Goal: Find specific page/section: Find specific page/section

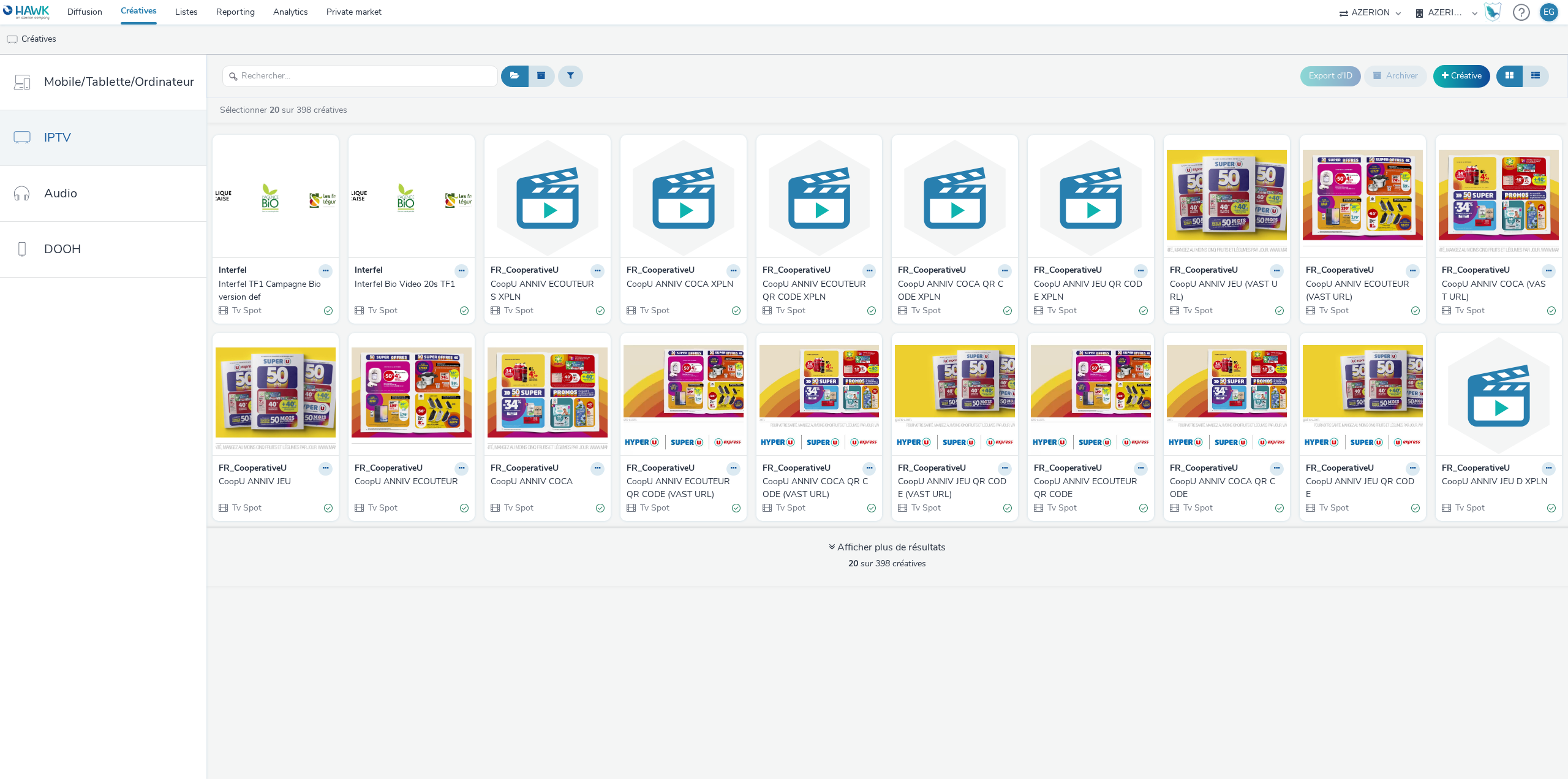
select select "79162ed7-0017-4339-93b0-3399b708648f"
click at [101, 253] on link "DOOH" at bounding box center [103, 250] width 206 height 55
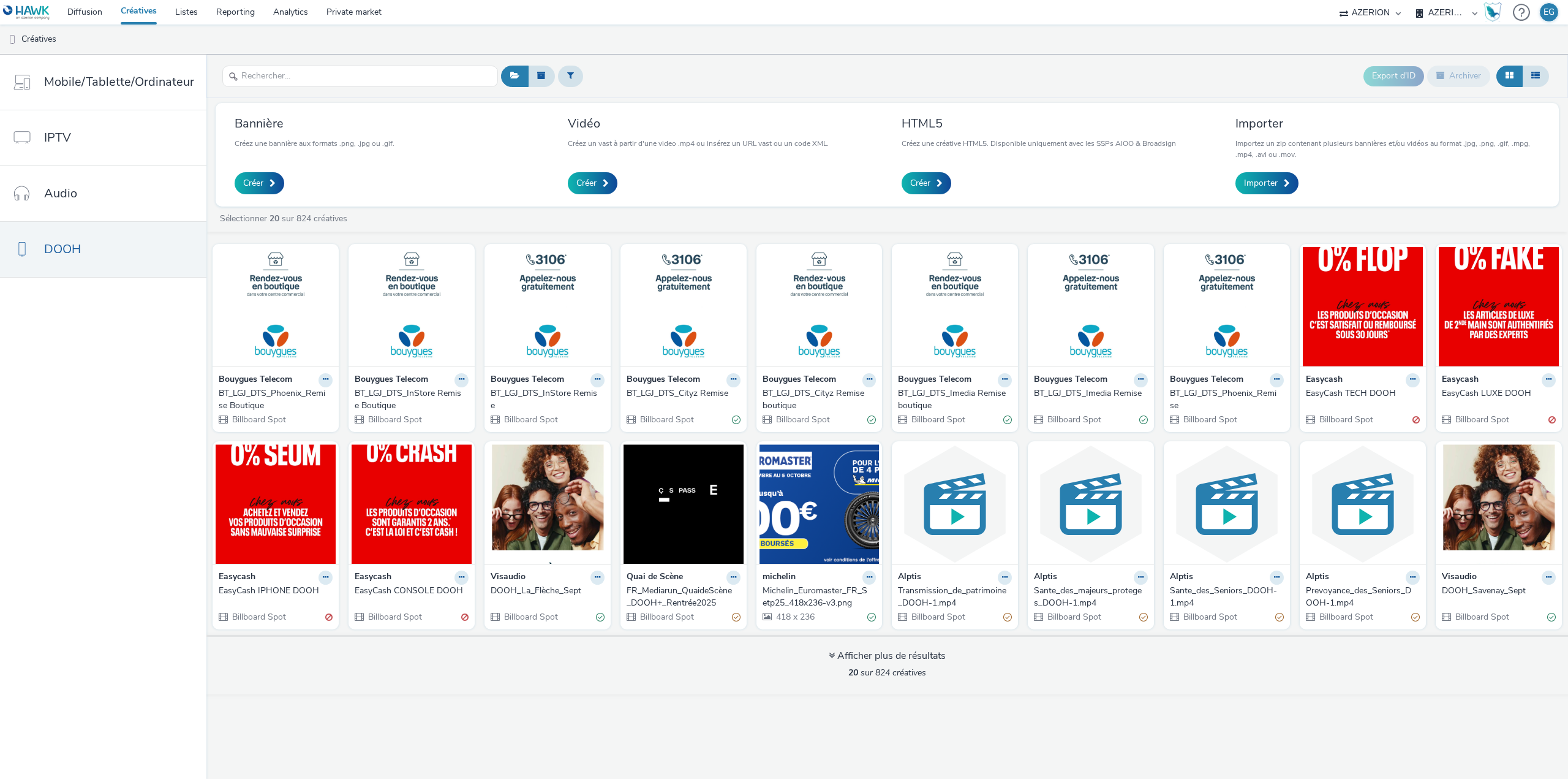
click at [385, 587] on div "EasyCash CONSOLE DOOH" at bounding box center [409, 591] width 109 height 12
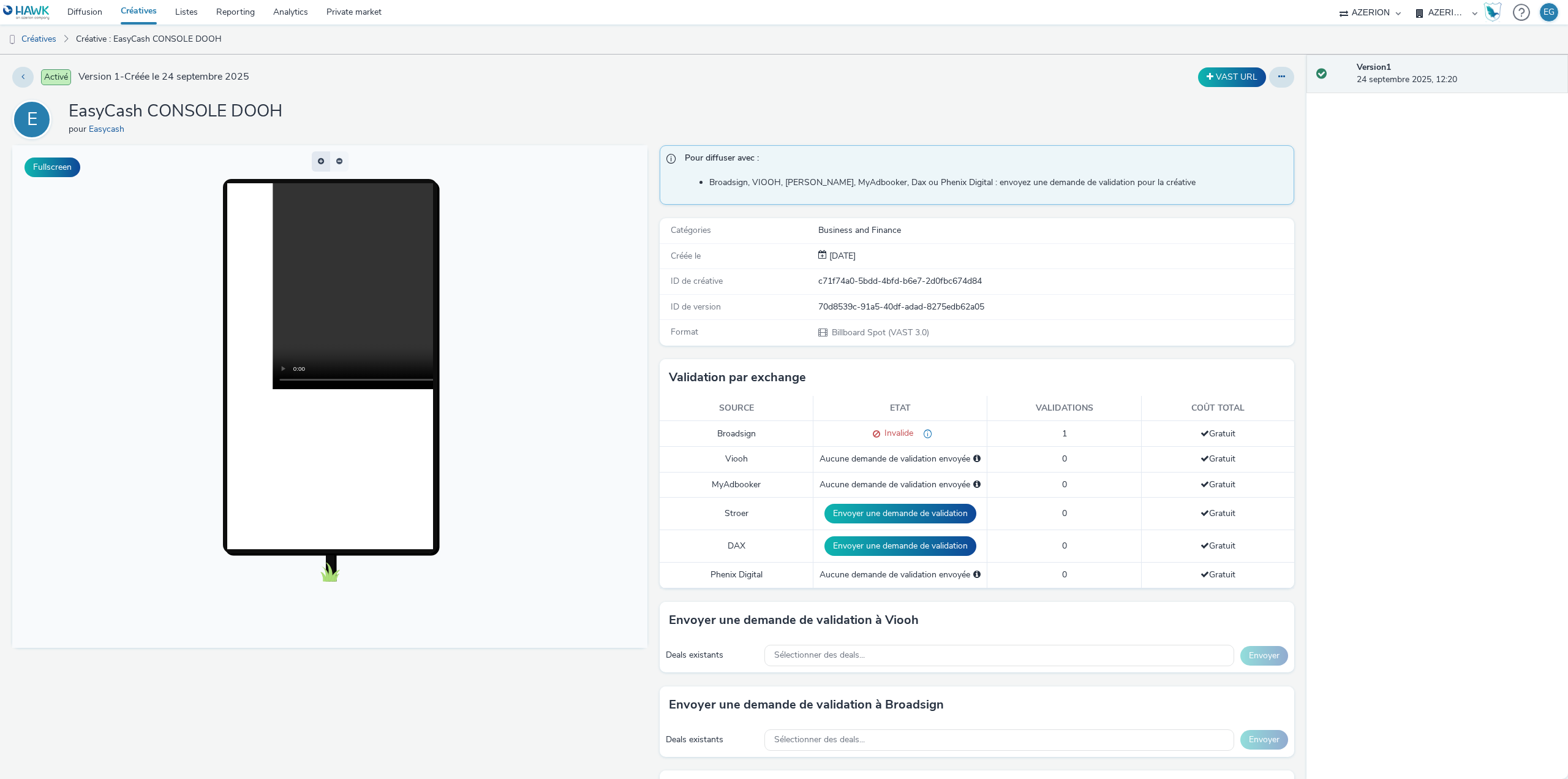
click at [326, 160] on button "button" at bounding box center [320, 162] width 18 height 20
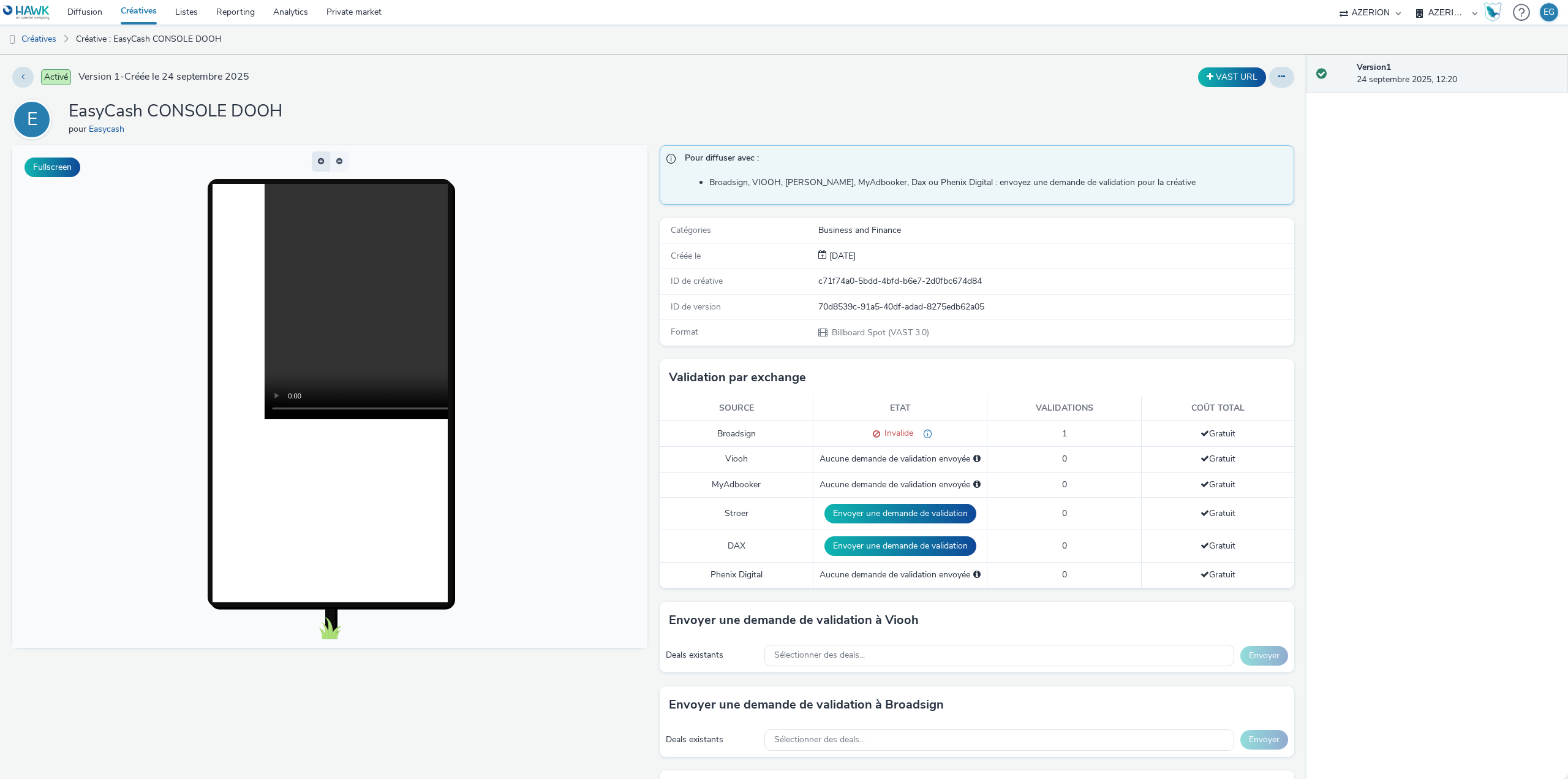
click at [324, 160] on button "button" at bounding box center [320, 162] width 18 height 20
click at [330, 160] on button "button" at bounding box center [339, 162] width 18 height 20
click at [326, 161] on span "button" at bounding box center [326, 161] width 0 height 0
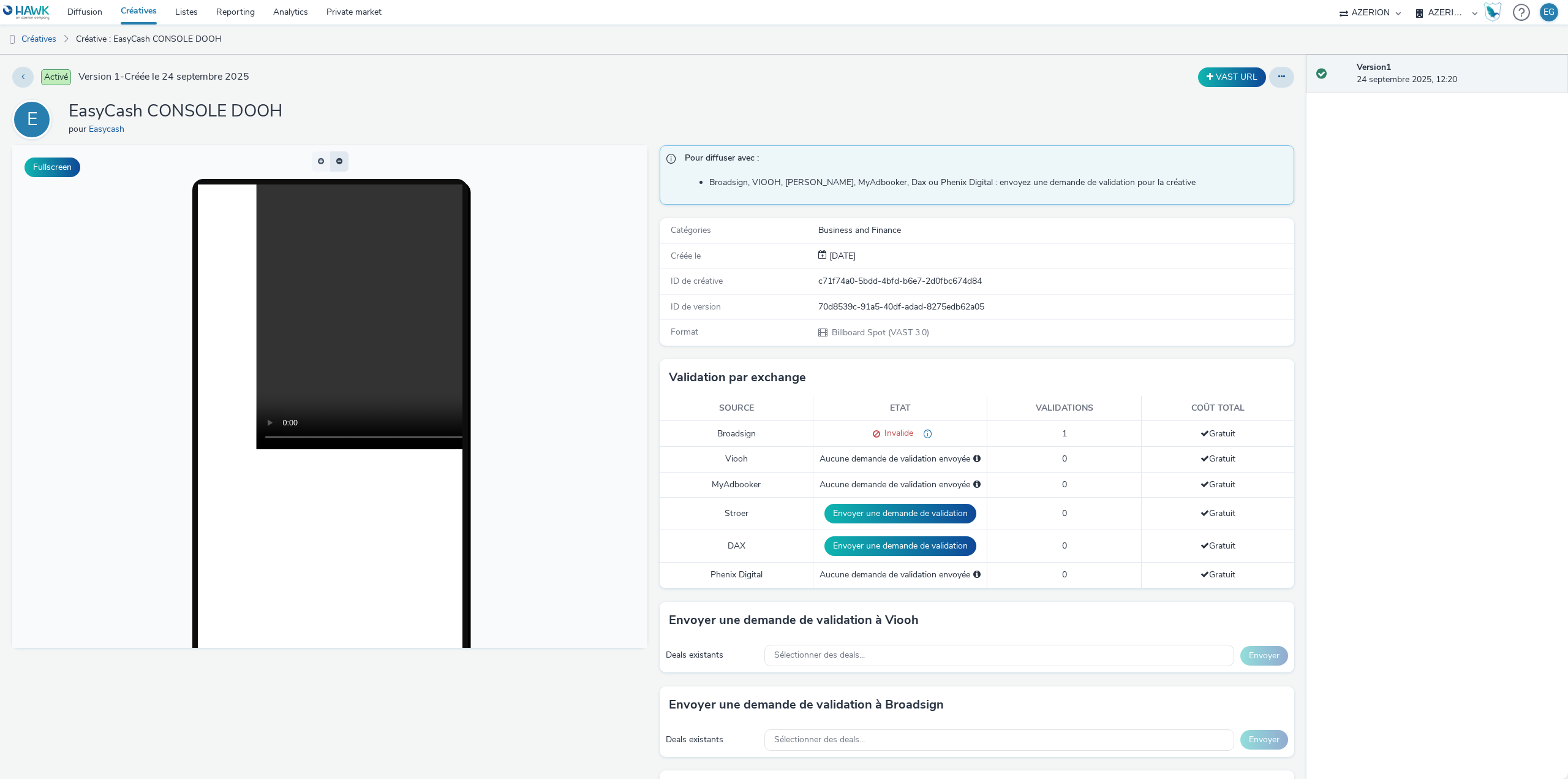
click at [337, 160] on button "button" at bounding box center [339, 162] width 18 height 20
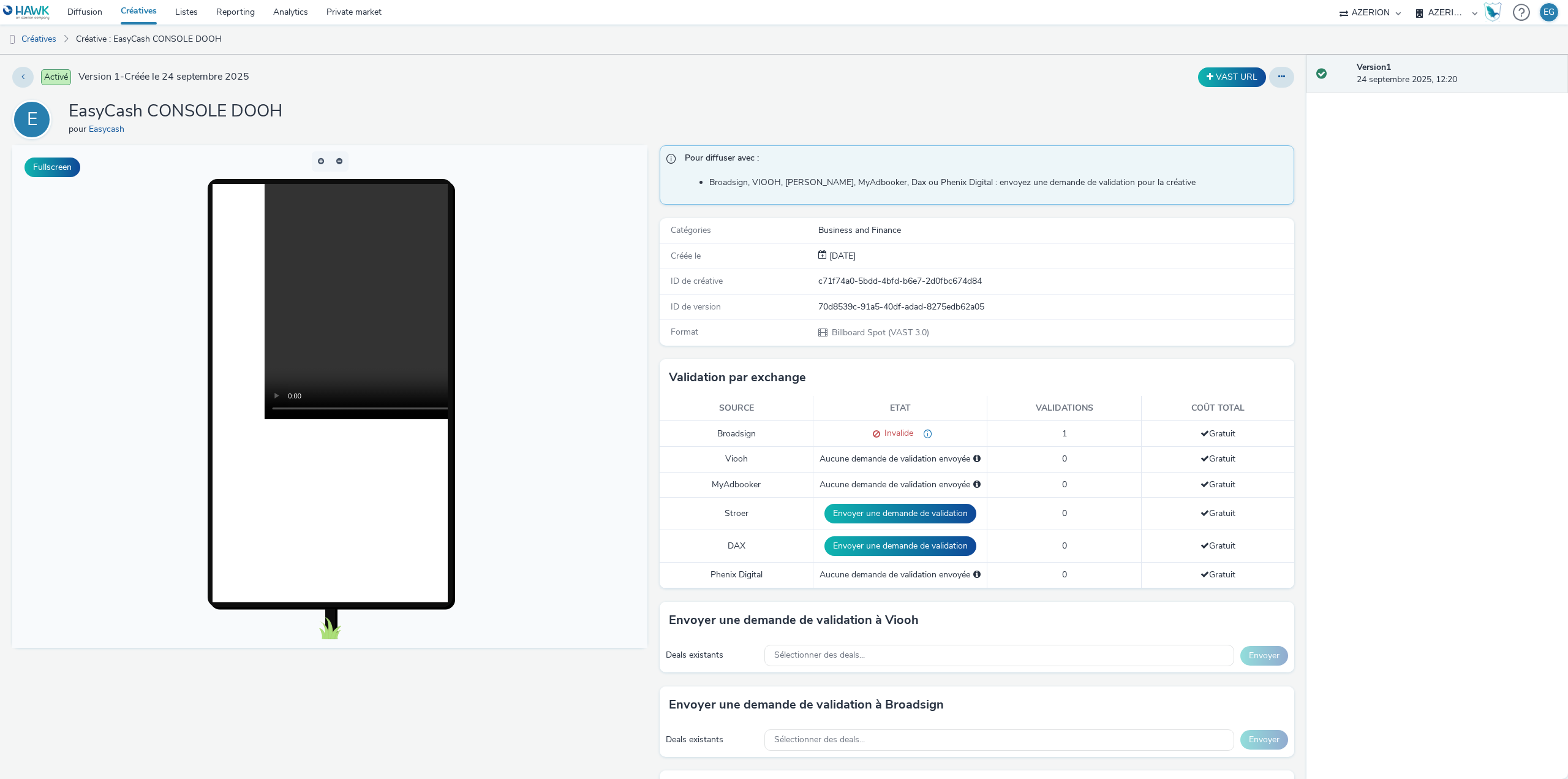
click at [488, 278] on div at bounding box center [330, 394] width 383 height 429
click at [139, 18] on link "Créatives" at bounding box center [139, 12] width 55 height 24
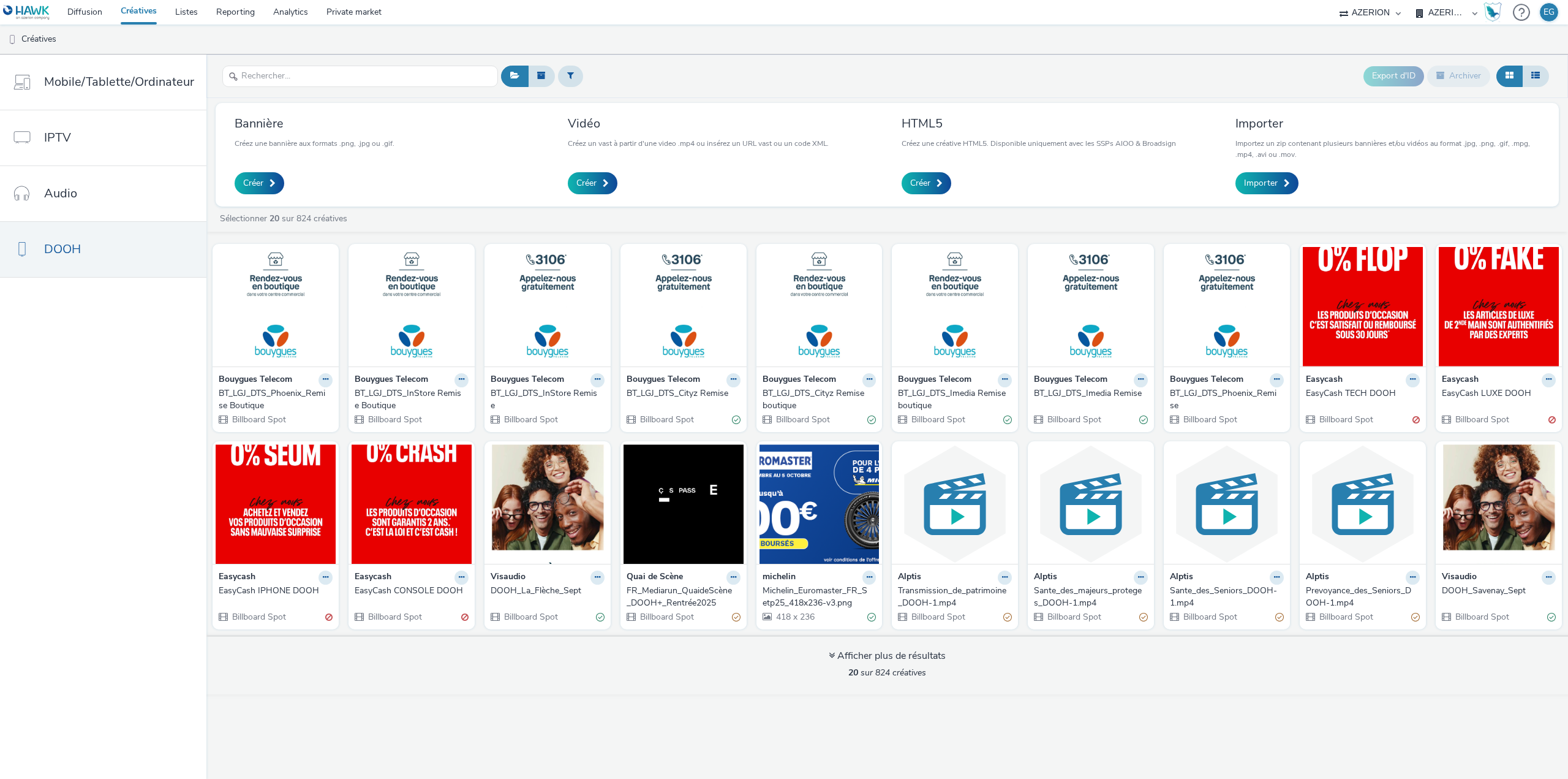
click at [249, 590] on div "EasyCash IPHONE DOOH" at bounding box center [273, 591] width 109 height 12
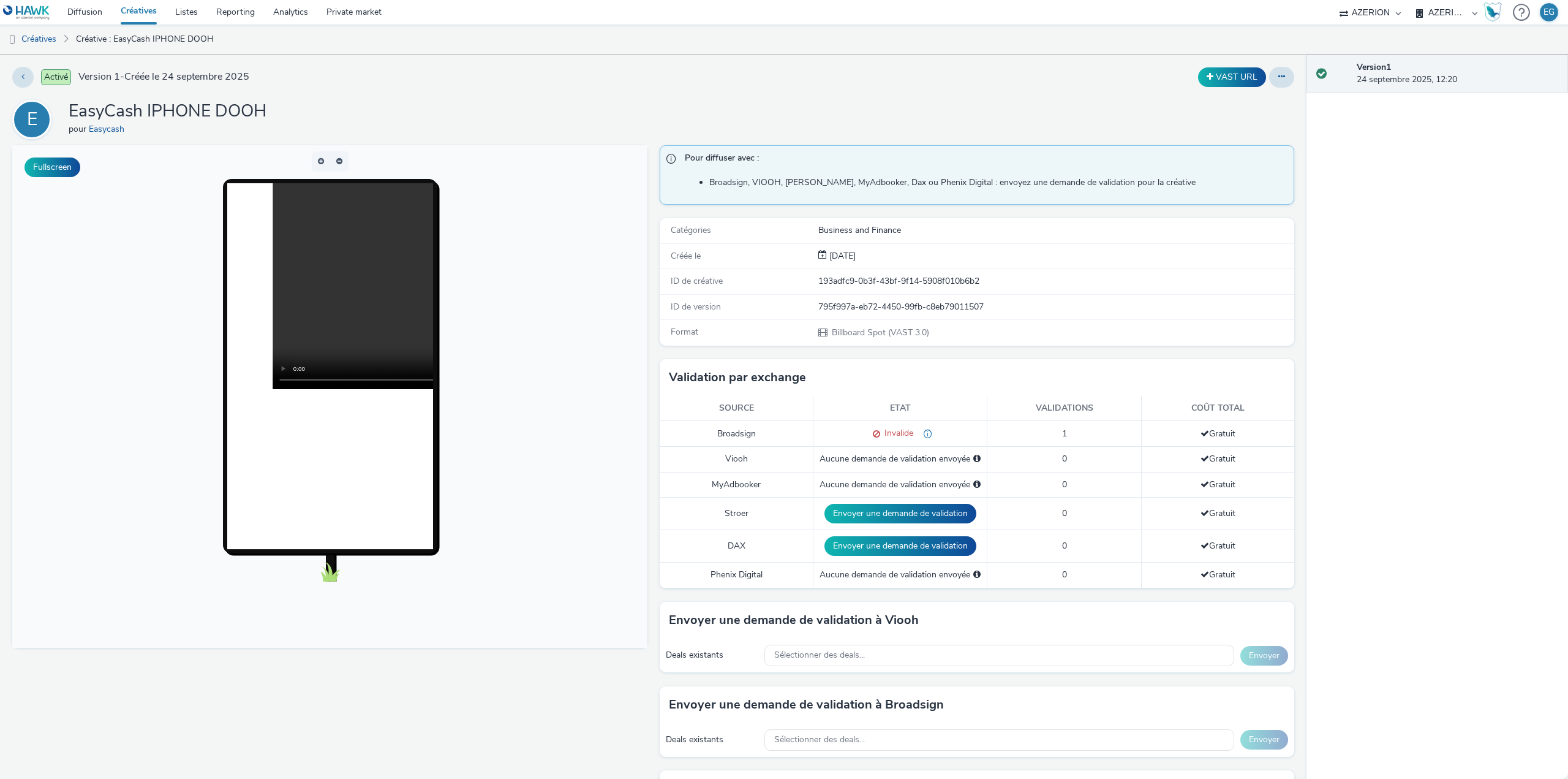
click at [136, 11] on link "Créatives" at bounding box center [139, 12] width 55 height 24
